Goal: Navigation & Orientation: Find specific page/section

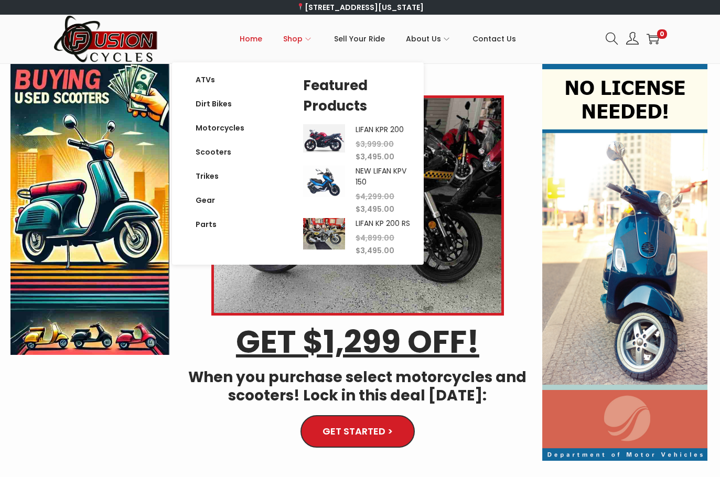
click at [298, 36] on span "Shop" at bounding box center [292, 39] width 19 height 26
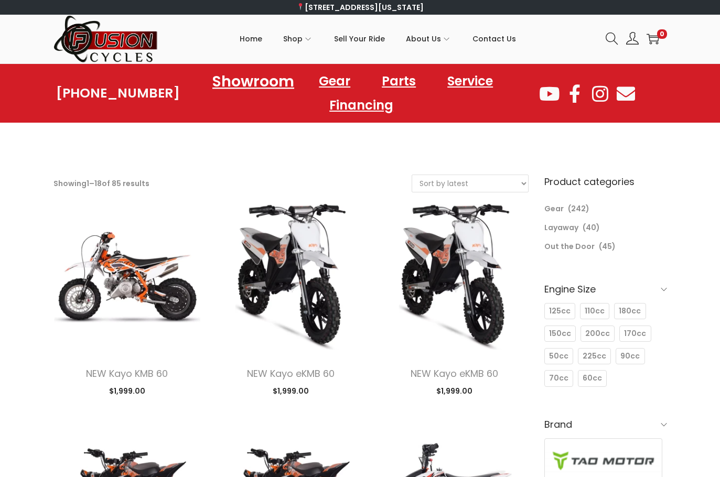
click at [271, 79] on link "Showroom" at bounding box center [253, 81] width 107 height 29
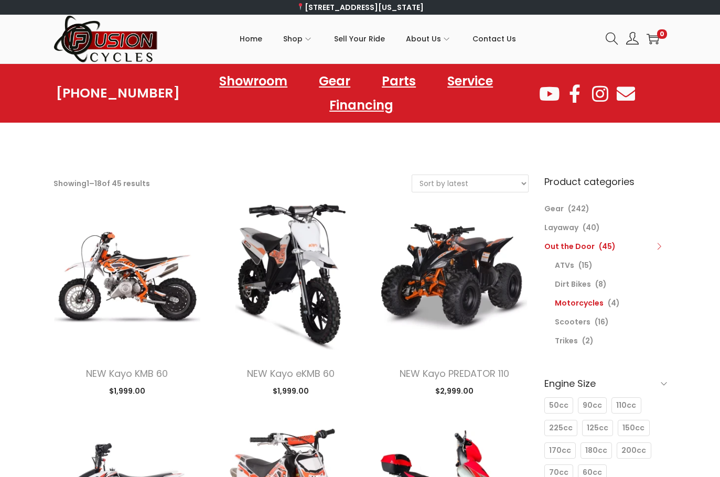
click at [576, 306] on link "Motorcycles" at bounding box center [579, 303] width 49 height 10
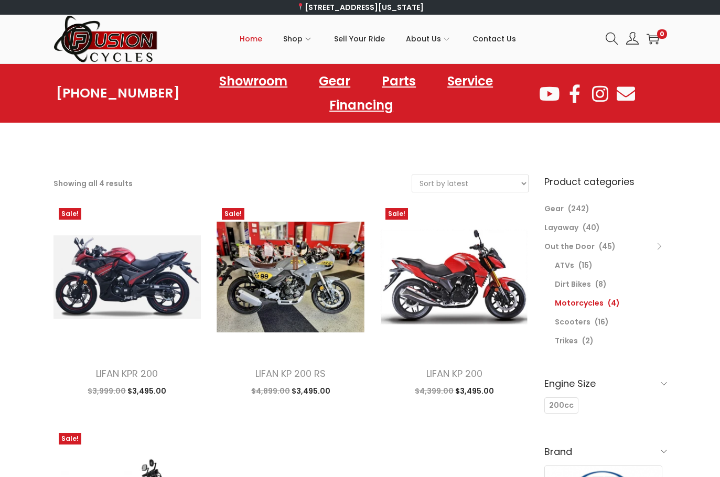
click at [262, 38] on span "Home" at bounding box center [251, 39] width 23 height 26
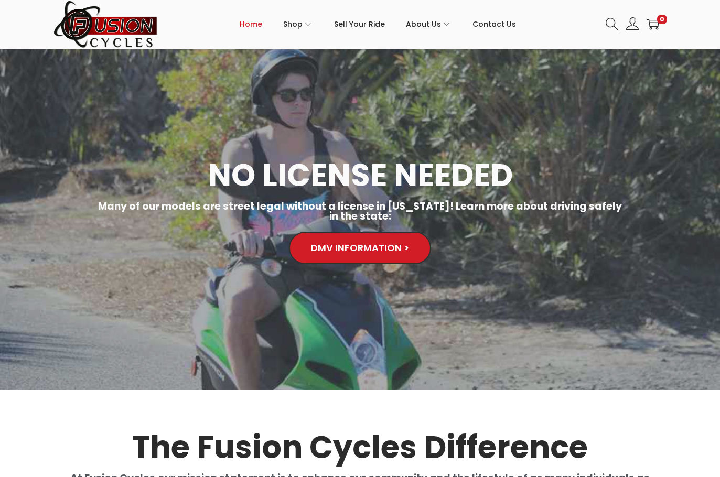
scroll to position [1574, 0]
